Goal: Use online tool/utility: Utilize a website feature to perform a specific function

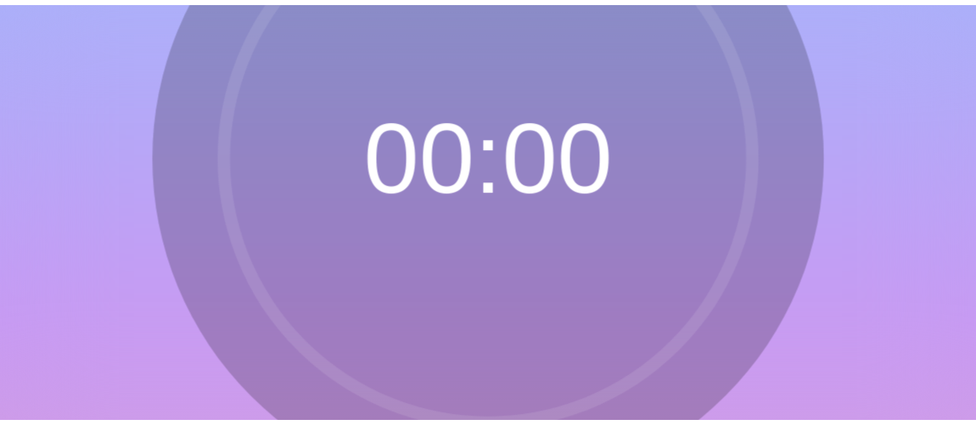
scroll to position [76, 0]
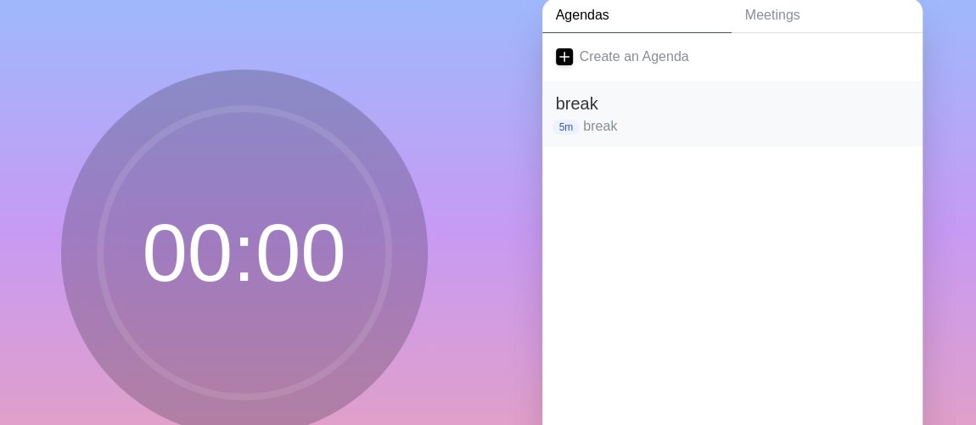
click at [607, 120] on p "break" at bounding box center [745, 126] width 325 height 20
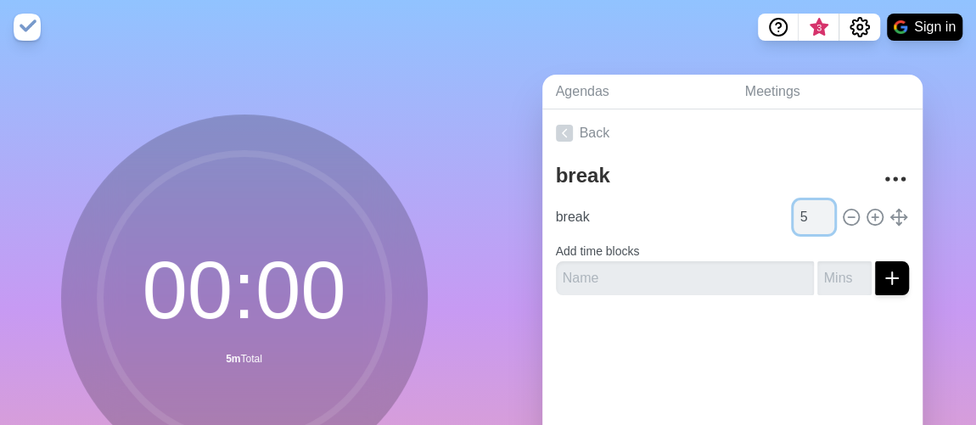
drag, startPoint x: 786, startPoint y: 214, endPoint x: 776, endPoint y: 209, distance: 11.4
click at [793, 209] on input "5" at bounding box center [813, 217] width 41 height 34
drag, startPoint x: 787, startPoint y: 213, endPoint x: 774, endPoint y: 214, distance: 13.6
click at [774, 214] on div "break 2" at bounding box center [732, 217] width 366 height 34
type input "3"
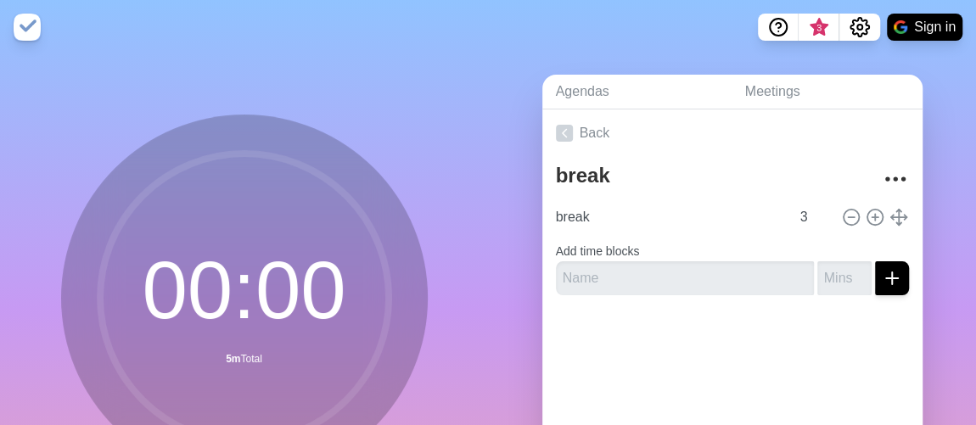
click at [630, 347] on div at bounding box center [732, 343] width 380 height 68
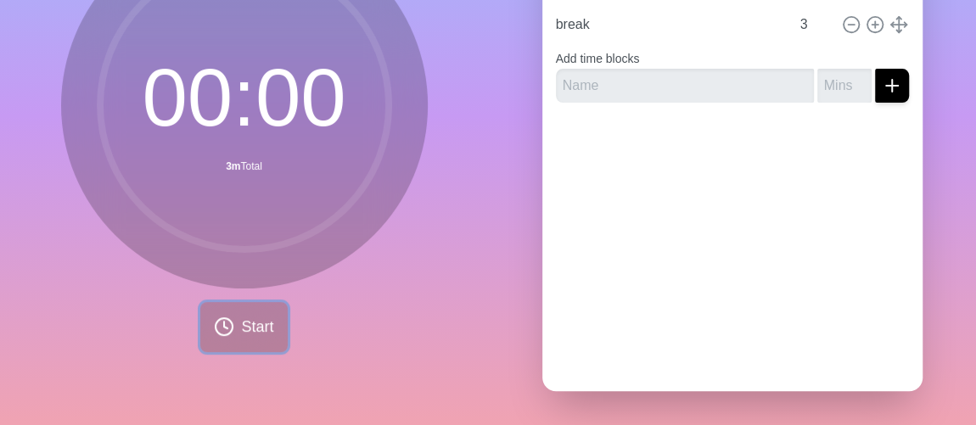
click at [241, 316] on span "Start" at bounding box center [257, 327] width 32 height 23
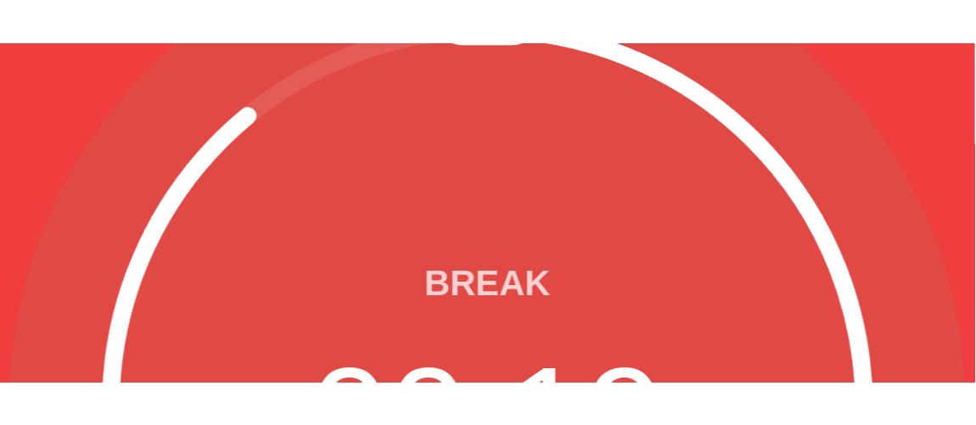
scroll to position [98, 0]
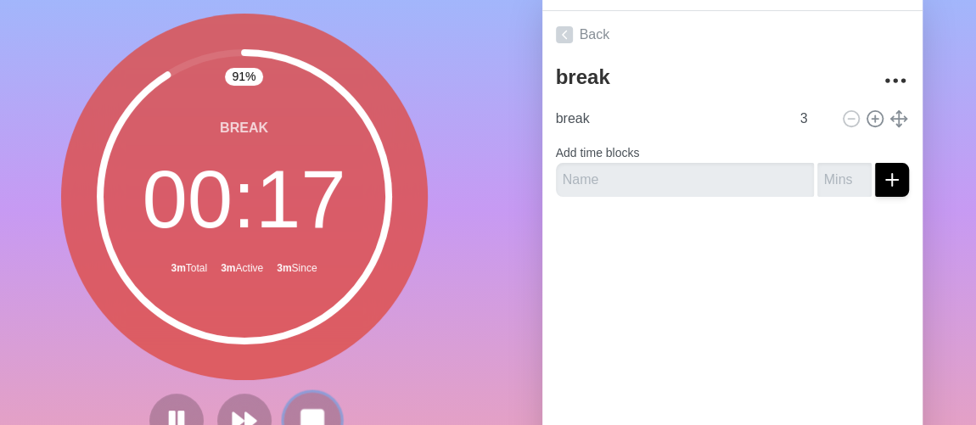
click at [301, 414] on rect at bounding box center [311, 420] width 21 height 21
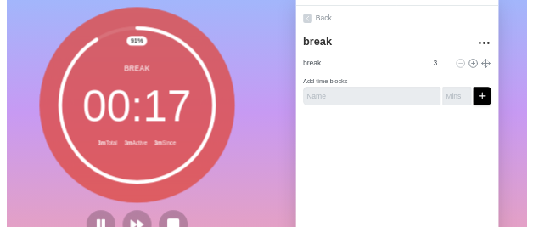
scroll to position [101, 0]
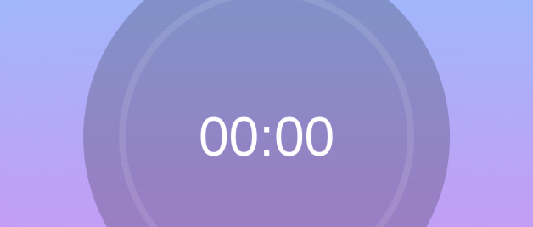
scroll to position [141, 0]
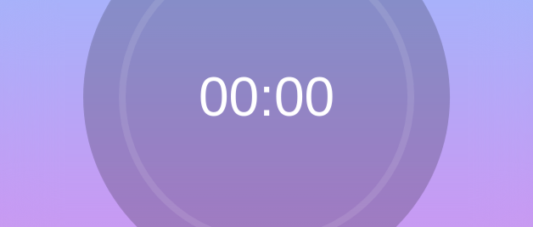
type input "b"
type input "activity"
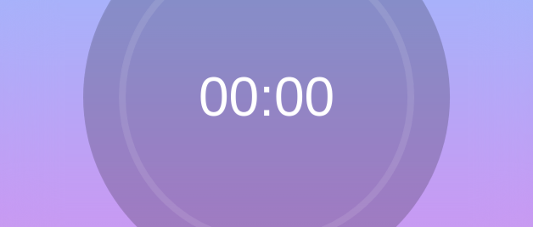
type input "1"
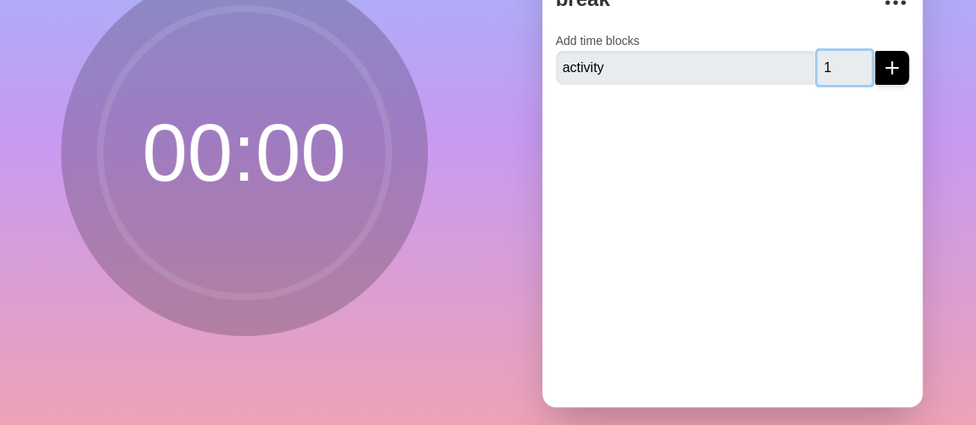
scroll to position [204, 0]
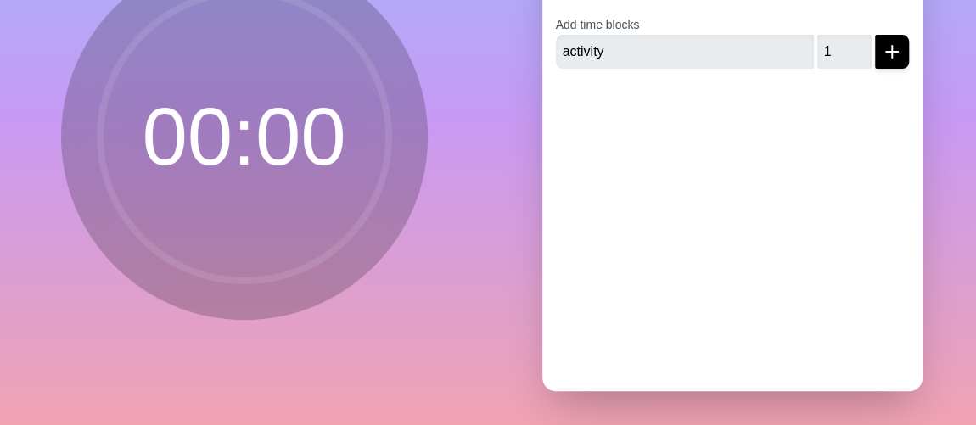
click at [703, 126] on div at bounding box center [732, 116] width 380 height 68
click at [881, 42] on icon "submit" at bounding box center [891, 52] width 20 height 20
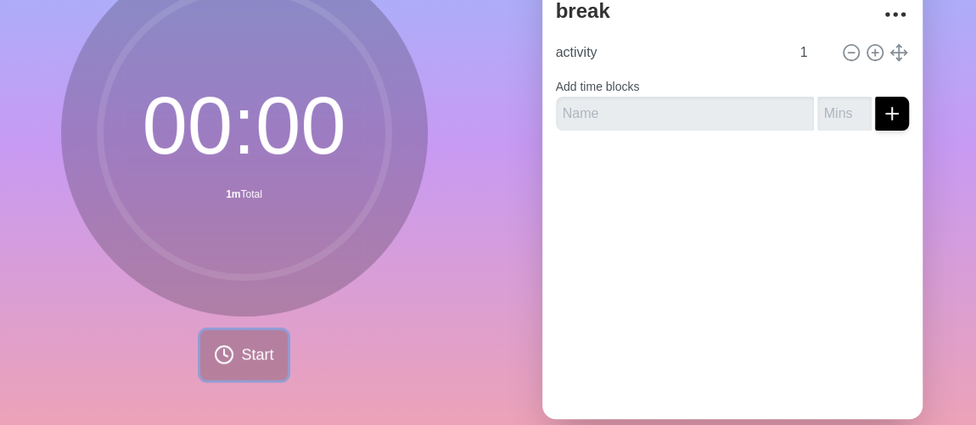
click at [249, 355] on span "Start" at bounding box center [257, 355] width 32 height 23
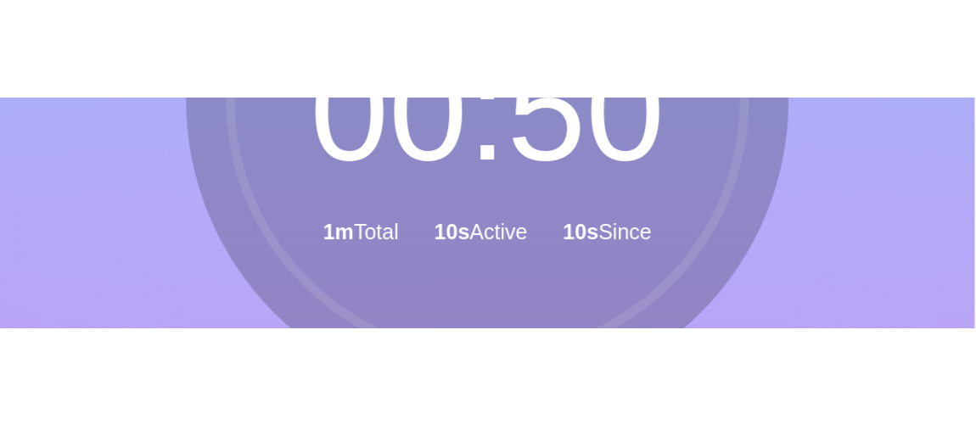
scroll to position [120, 0]
